Goal: Task Accomplishment & Management: Manage account settings

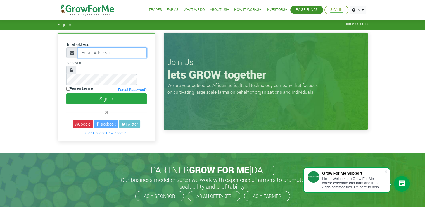
click at [142, 49] on input "email" at bounding box center [112, 52] width 69 height 11
type input "233594468577@growforme.com"
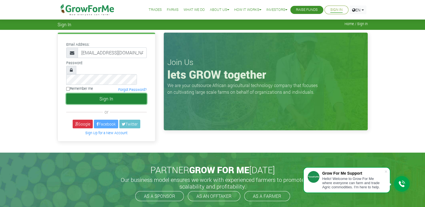
click at [135, 94] on button "Sign In" at bounding box center [106, 99] width 80 height 11
